Goal: Task Accomplishment & Management: Complete application form

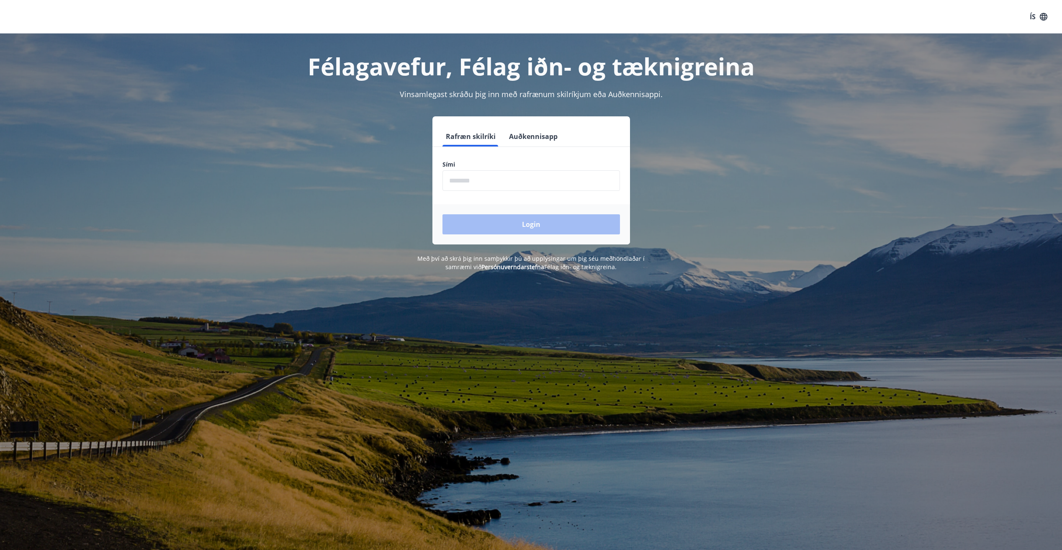
click at [523, 182] on input "phone" at bounding box center [530, 180] width 177 height 21
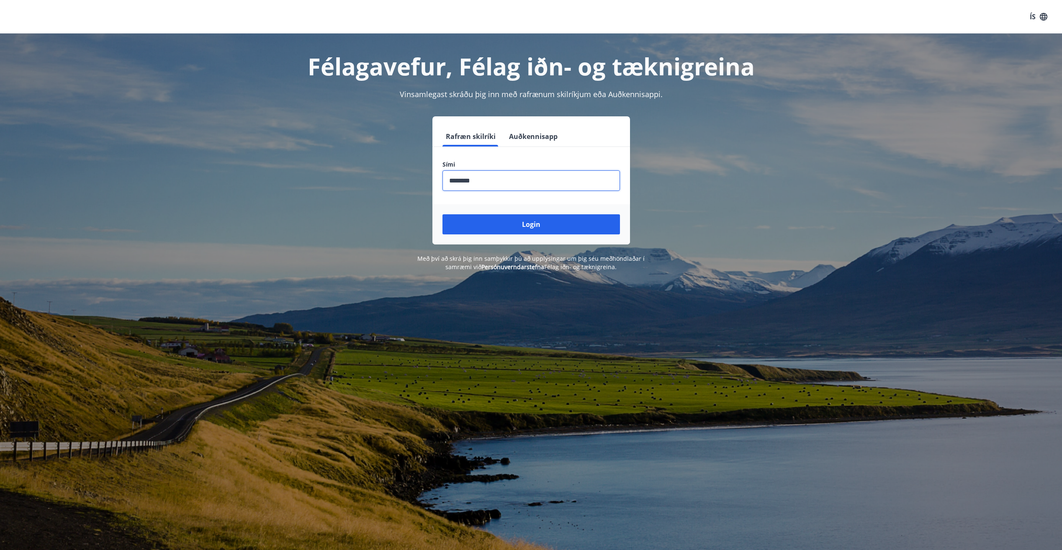
type input "********"
click at [442, 214] on button "Login" at bounding box center [530, 224] width 177 height 20
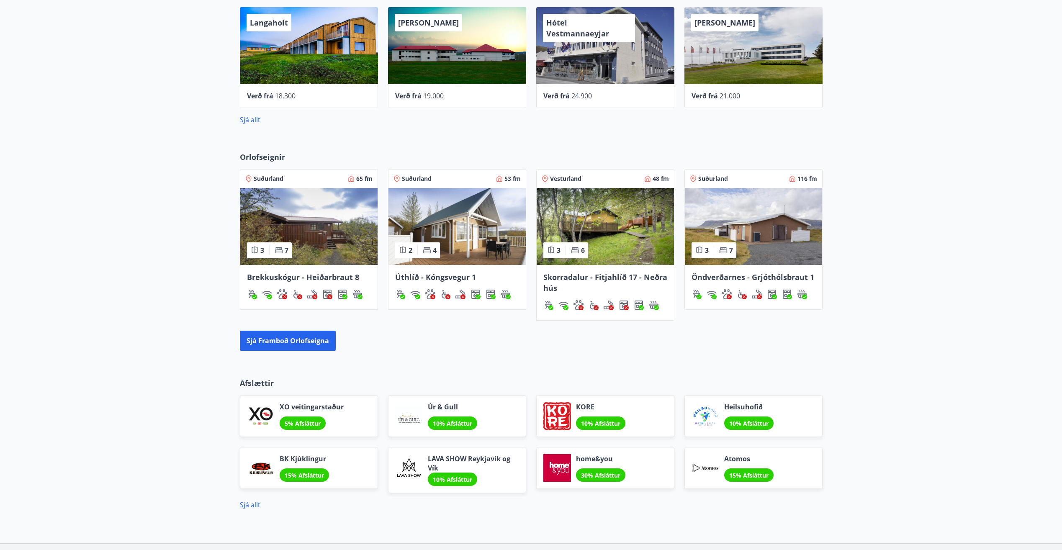
drag, startPoint x: 905, startPoint y: 337, endPoint x: 886, endPoint y: 260, distance: 80.1
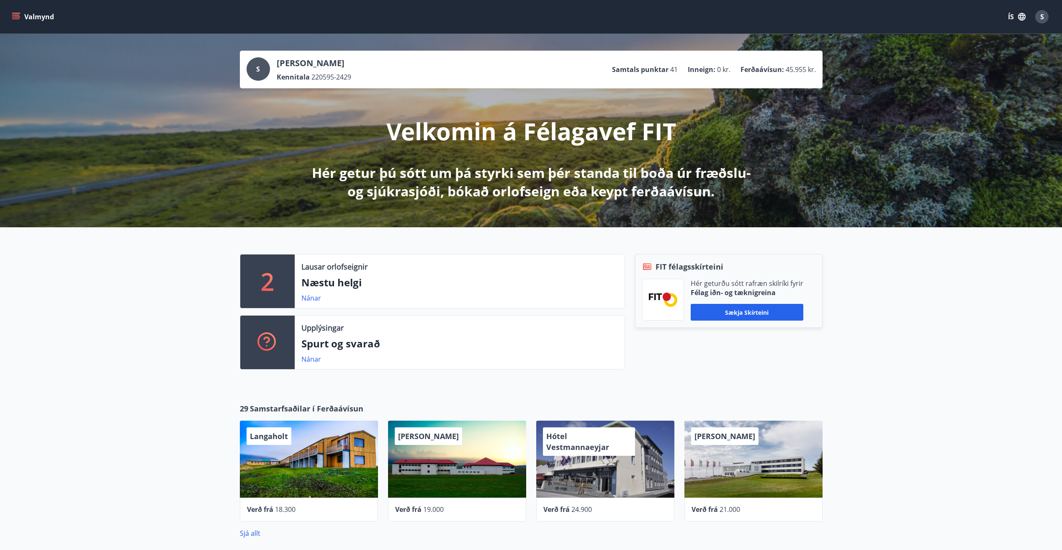
click at [23, 7] on div "Valmynd ÍS S" at bounding box center [531, 17] width 1042 height 20
click at [20, 12] on button "Valmynd" at bounding box center [33, 16] width 47 height 15
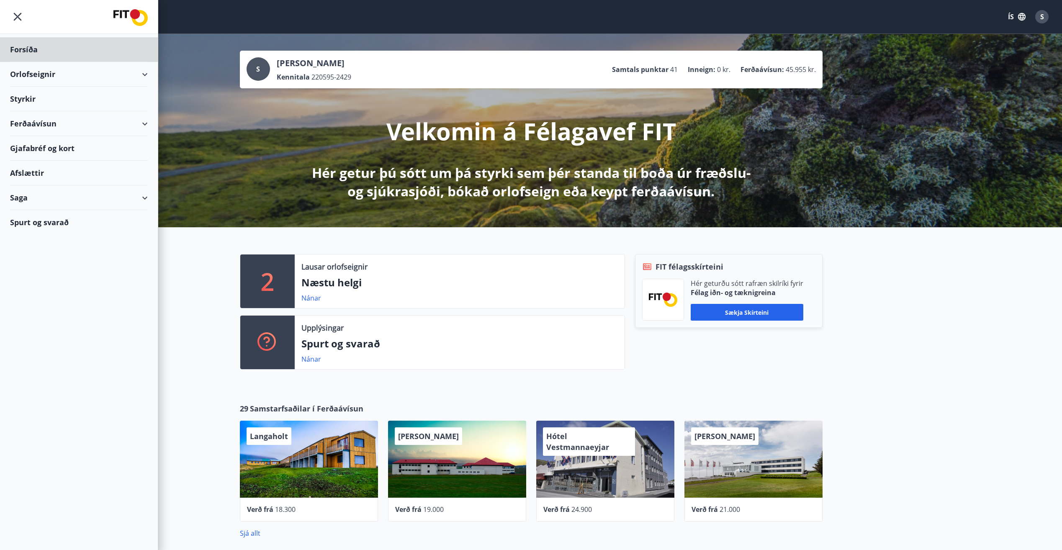
click at [36, 62] on div "Styrkir" at bounding box center [79, 49] width 138 height 25
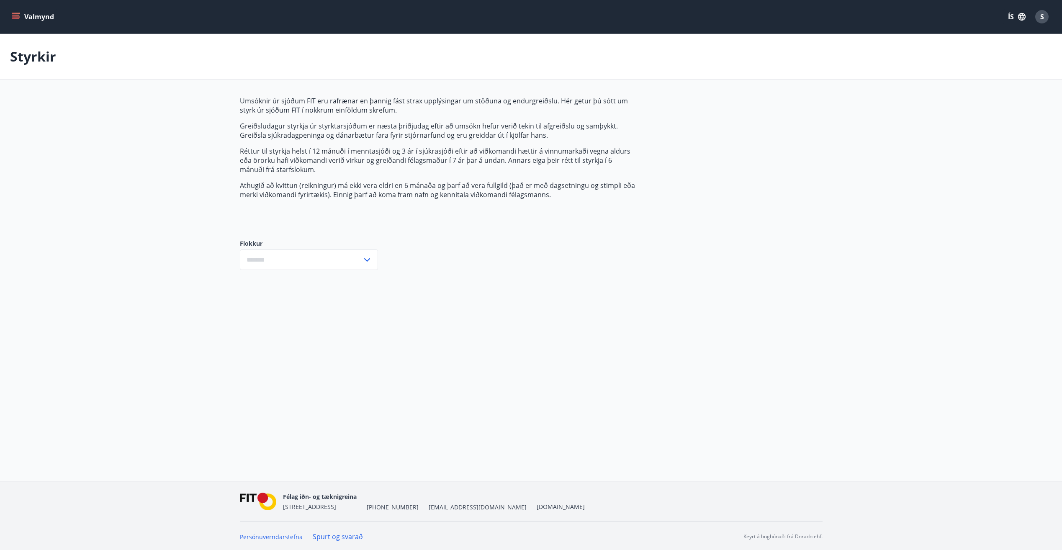
type input "***"
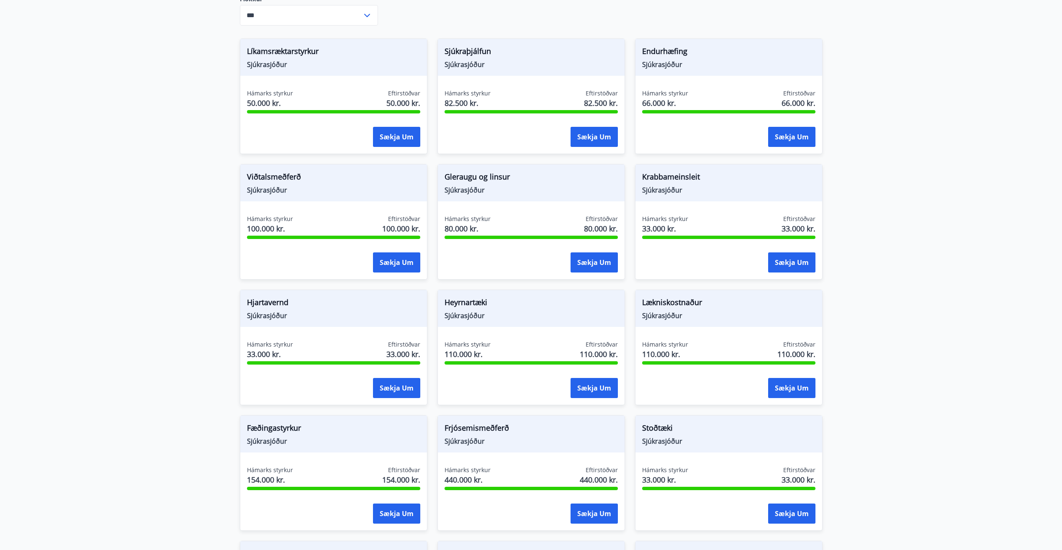
scroll to position [192, 0]
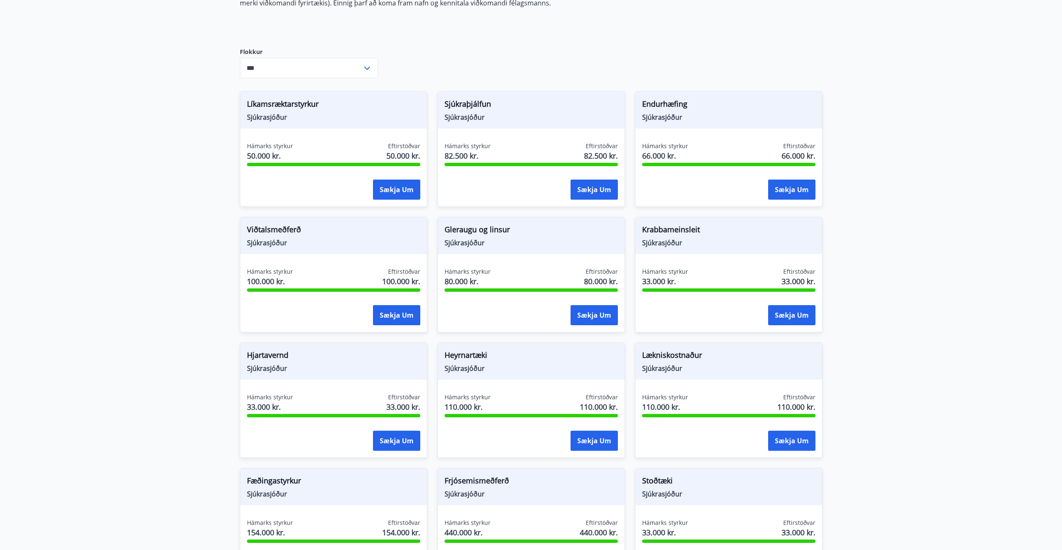
drag, startPoint x: 165, startPoint y: 242, endPoint x: 159, endPoint y: 223, distance: 19.7
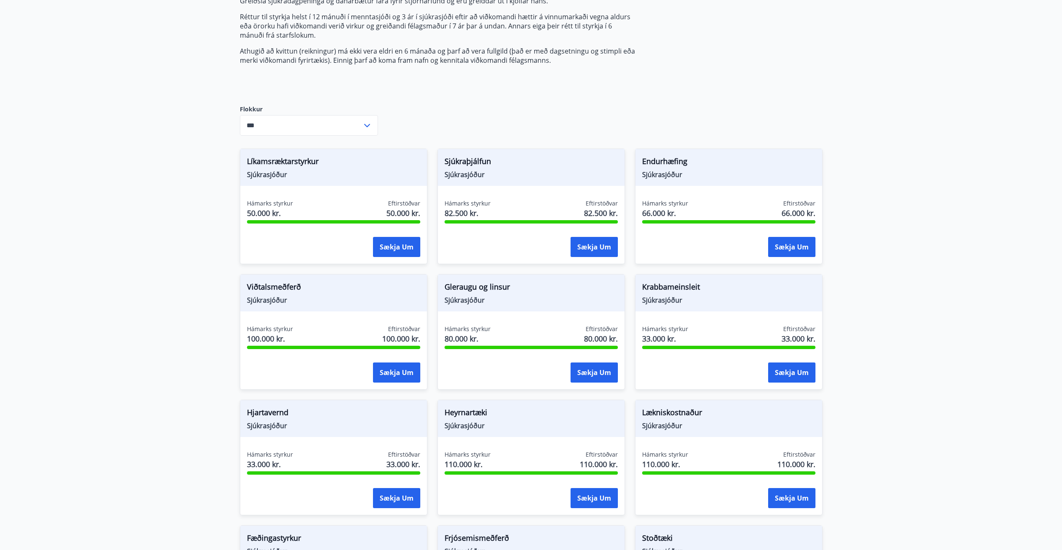
scroll to position [0, 0]
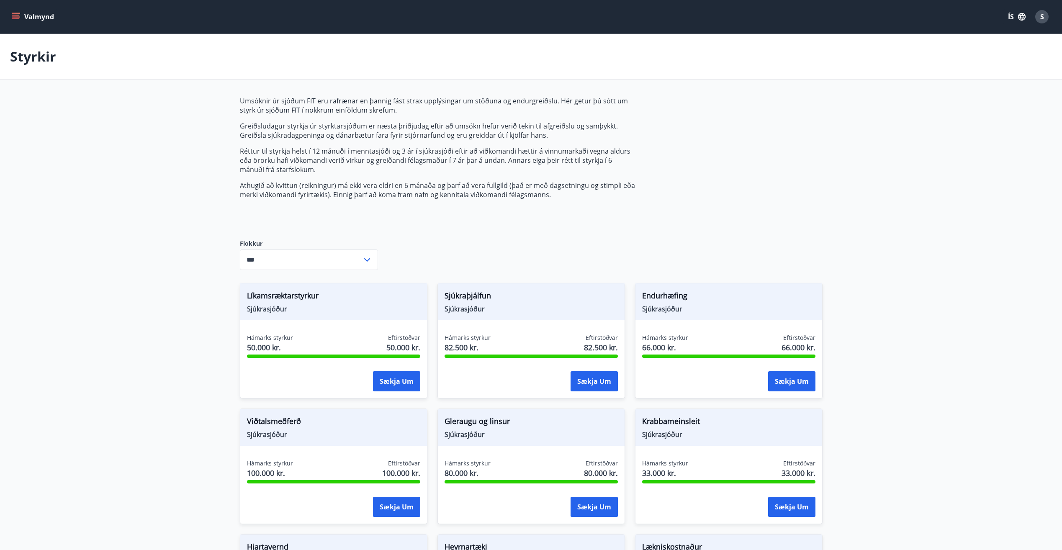
click at [17, 19] on icon "menu" at bounding box center [16, 18] width 8 height 1
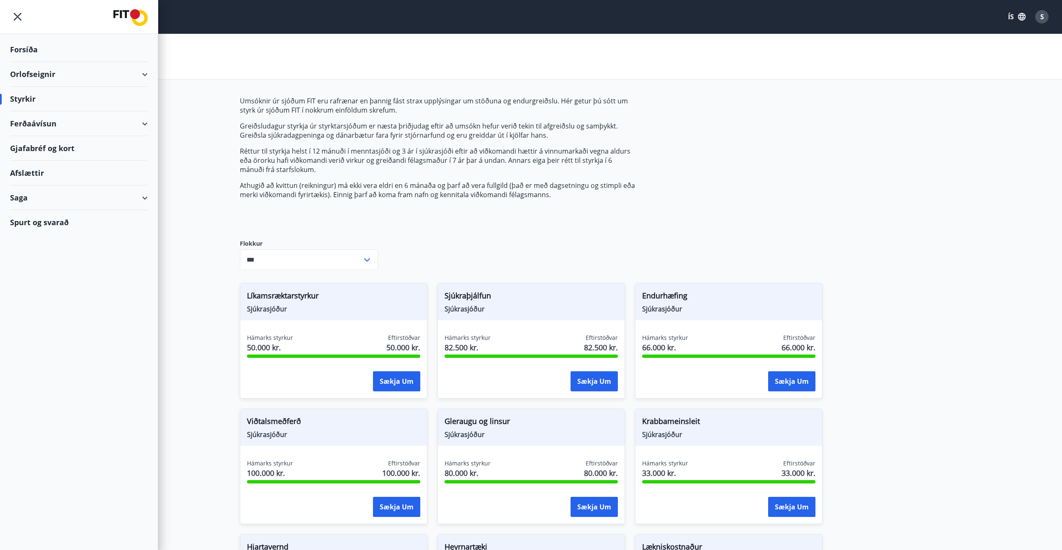
click at [82, 197] on div "Saga" at bounding box center [79, 197] width 138 height 25
click at [47, 305] on div "Styrkjasaga" at bounding box center [79, 307] width 124 height 18
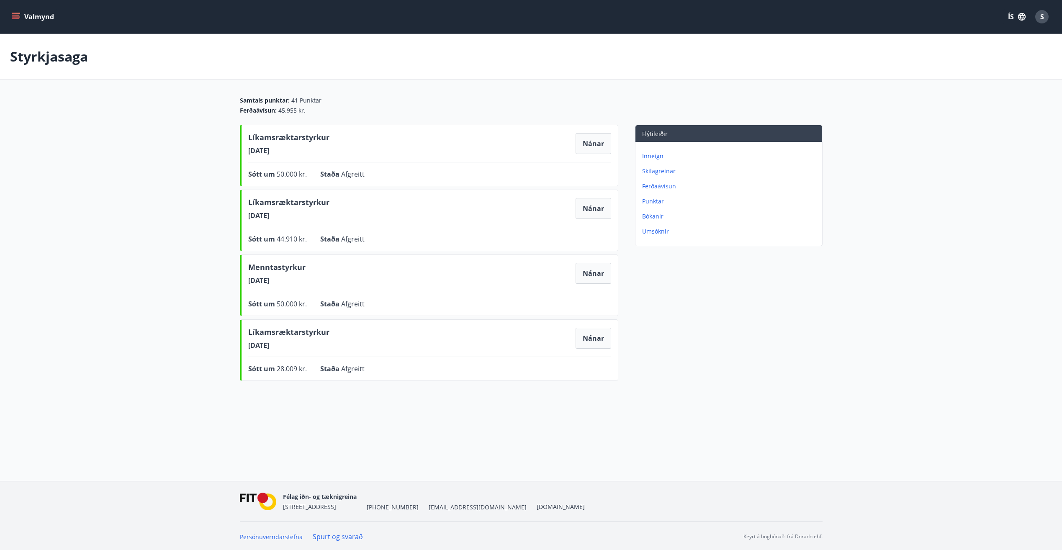
drag, startPoint x: 291, startPoint y: 282, endPoint x: 238, endPoint y: 281, distance: 53.2
click at [238, 281] on div "Samtals punktar : 41 Punktar Ferðaávísun : 45.955 kr. Líkamsræktarstyrkur 02.09…" at bounding box center [531, 240] width 603 height 288
drag, startPoint x: 238, startPoint y: 281, endPoint x: 204, endPoint y: 284, distance: 34.4
click at [204, 284] on main "Styrkjasaga Samtals punktar : 41 Punktar Ferðaávísun : 45.955 kr. Líkamsræktars…" at bounding box center [531, 209] width 1062 height 350
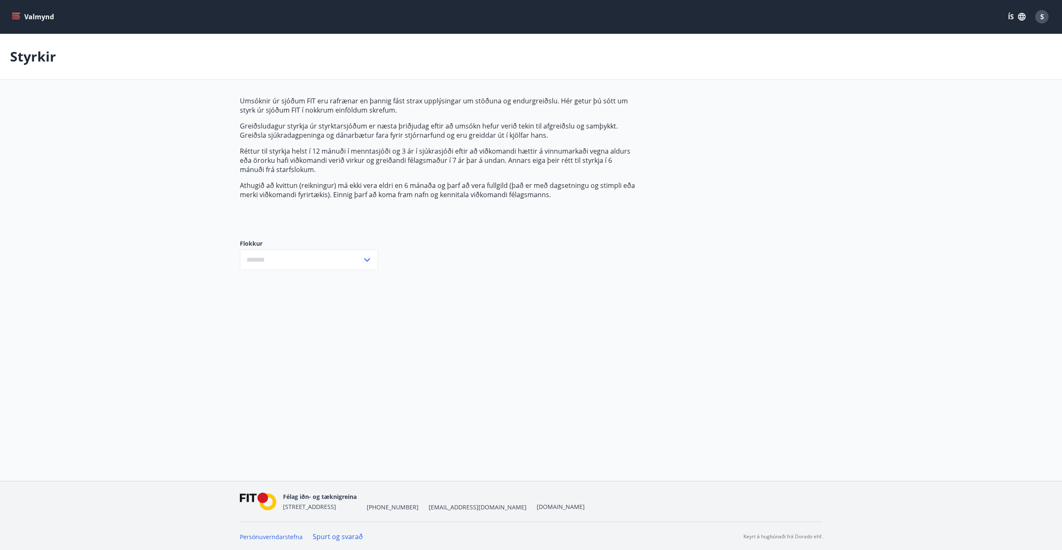
type input "***"
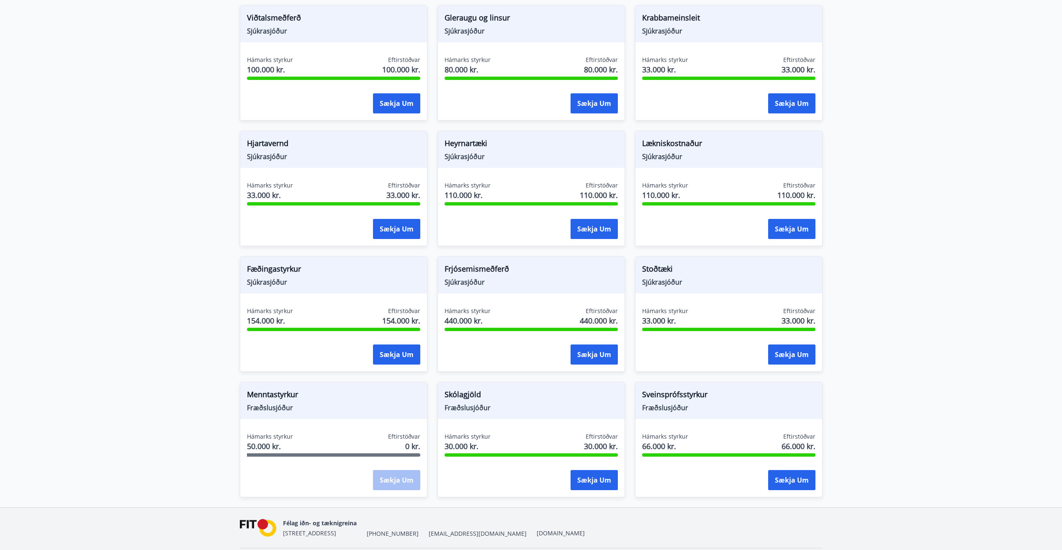
scroll to position [412, 0]
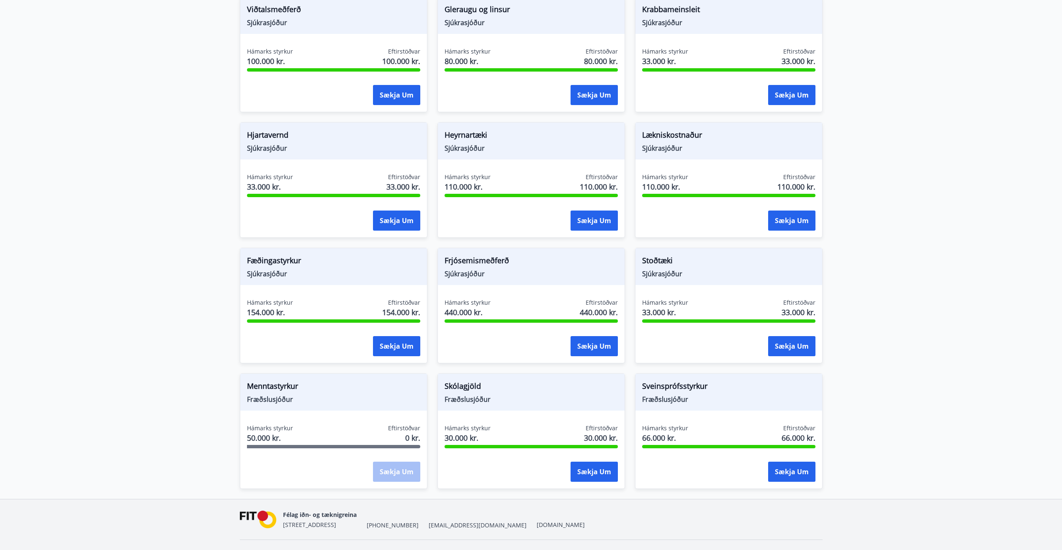
click at [420, 472] on div "Sækja um" at bounding box center [396, 472] width 47 height 21
drag, startPoint x: 386, startPoint y: 428, endPoint x: 426, endPoint y: 438, distance: 40.7
click at [426, 438] on div "Hámarks styrkur 50.000 kr. Eftirstöðvar 0 kr. Sækja um" at bounding box center [333, 454] width 187 height 61
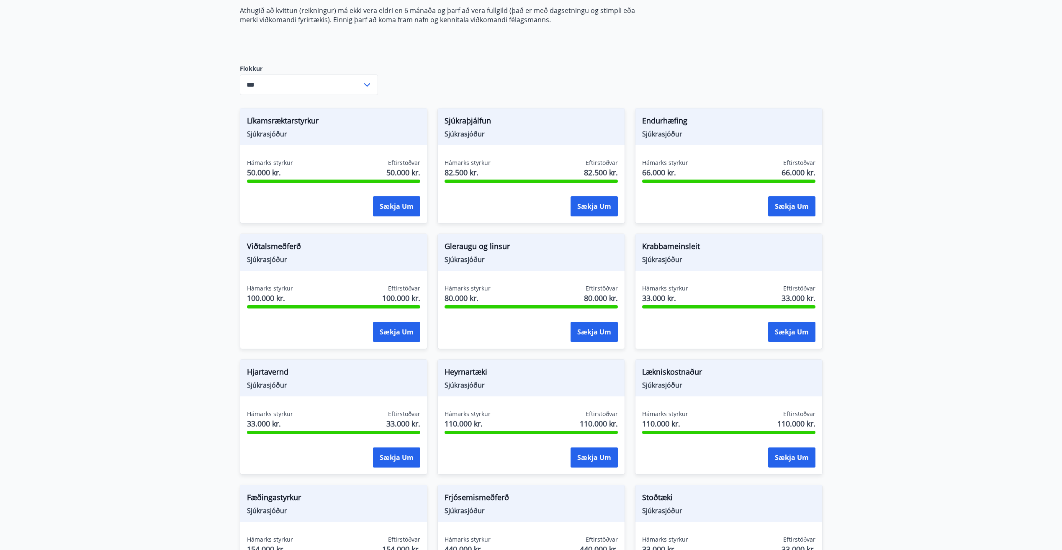
scroll to position [0, 0]
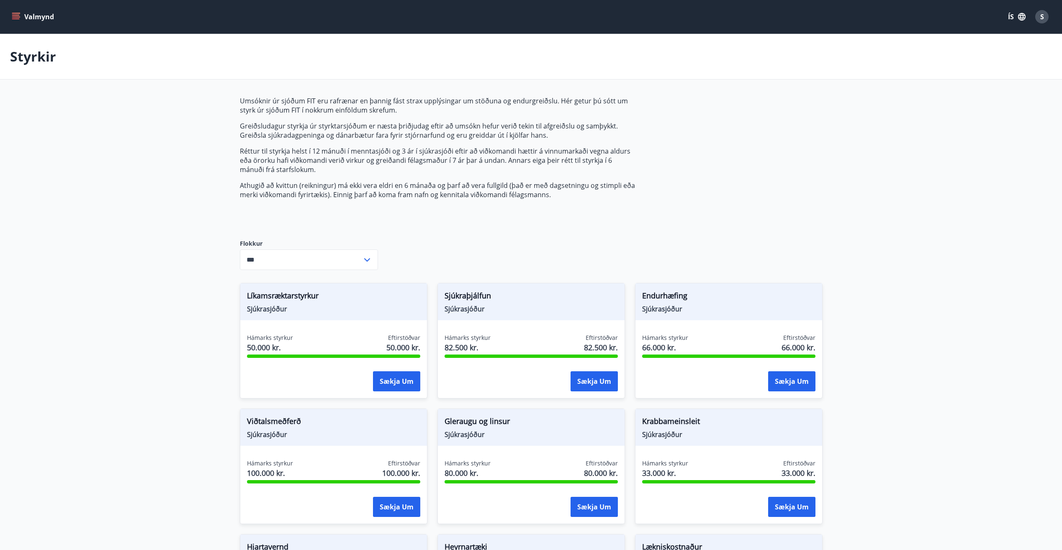
click at [21, 17] on button "Valmynd" at bounding box center [33, 16] width 47 height 15
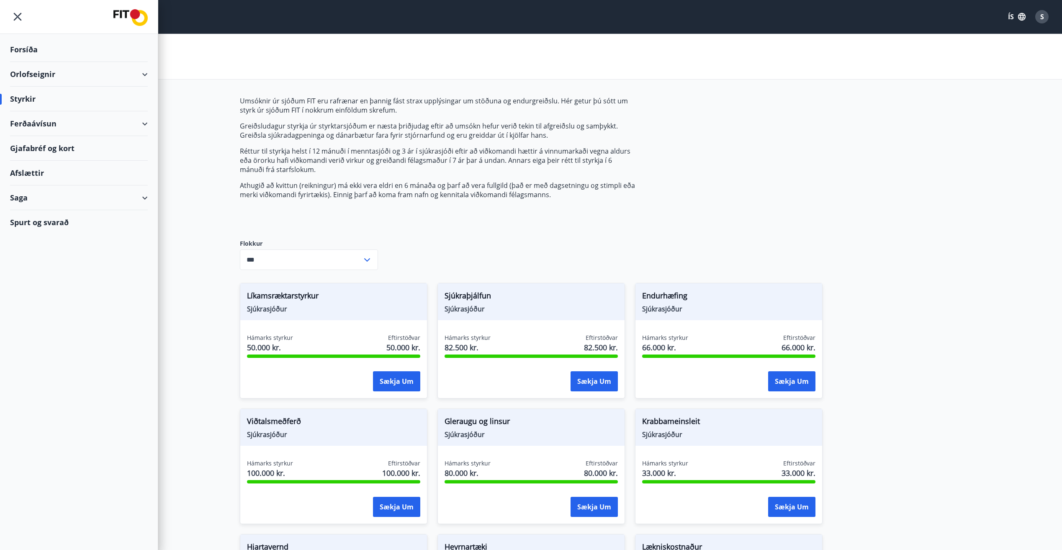
click at [419, 102] on p "Umsóknir úr sjóðum FIT eru rafrænar en þannig fást strax upplýsingar um stöðuna…" at bounding box center [437, 105] width 395 height 18
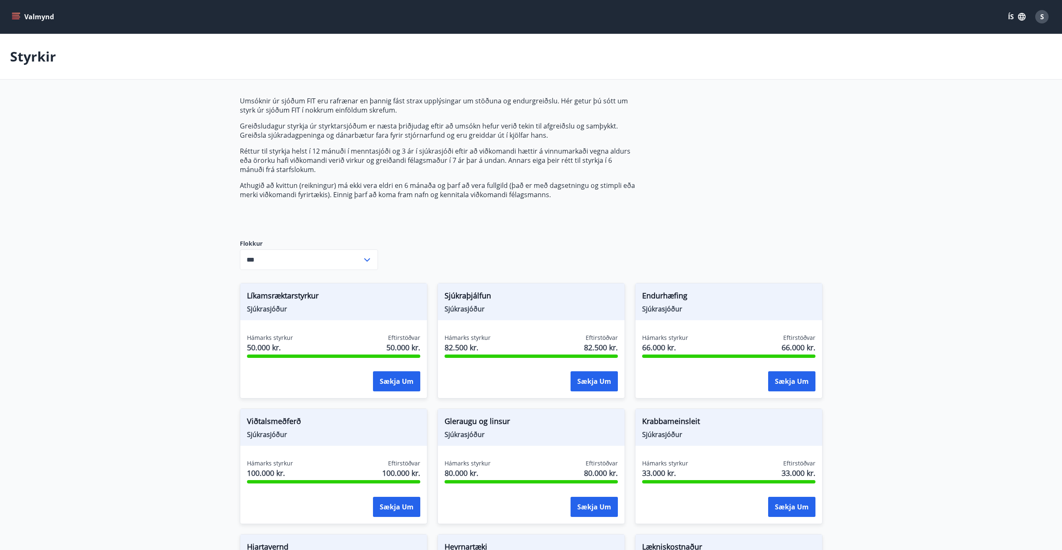
click at [352, 260] on input "***" at bounding box center [301, 259] width 122 height 21
click at [482, 195] on p "Athugið að kvittun (reikningur) má ekki vera eldri en 6 mánaða og þarf að vera …" at bounding box center [437, 190] width 395 height 18
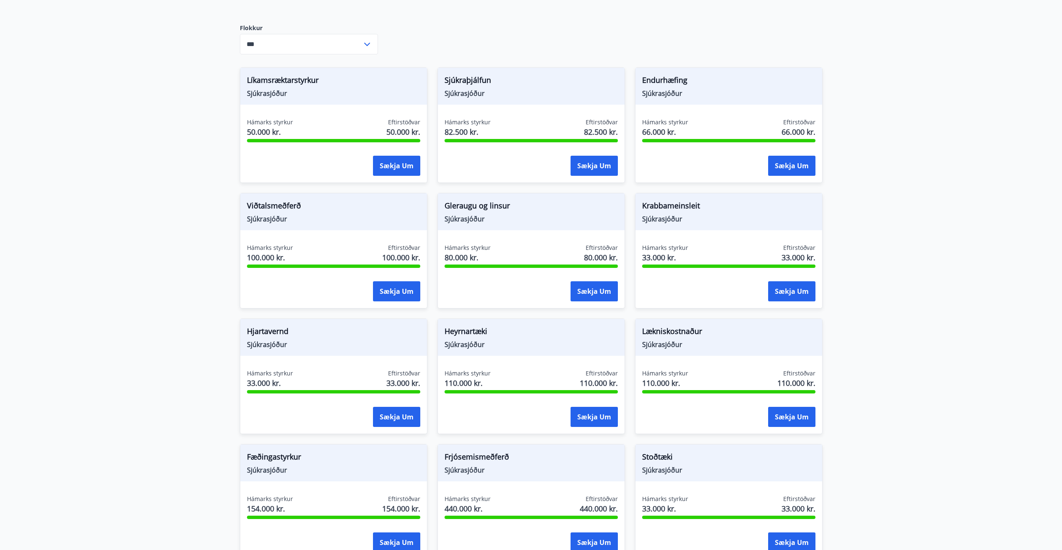
drag, startPoint x: 817, startPoint y: 187, endPoint x: 822, endPoint y: 190, distance: 6.4
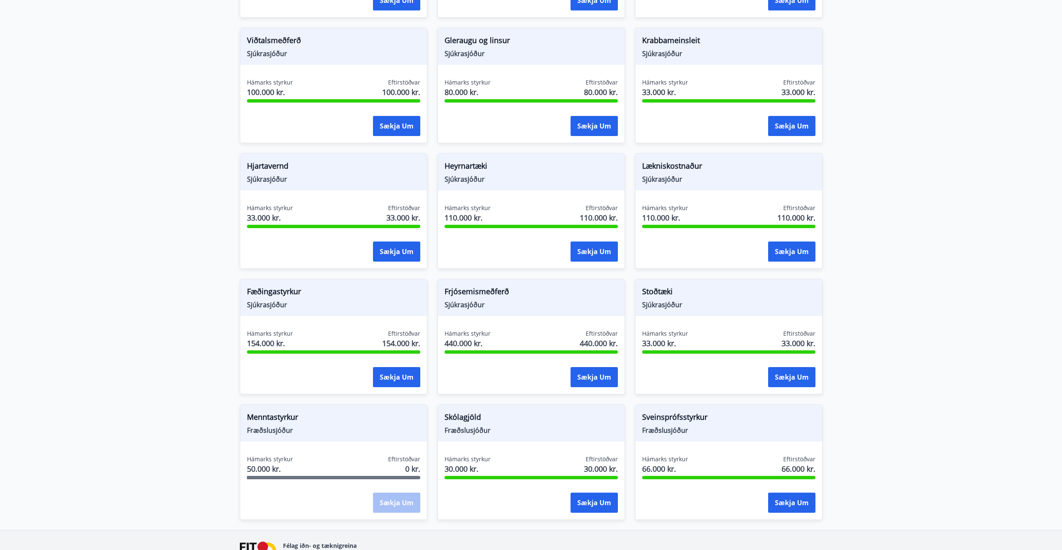
scroll to position [431, 0]
